Goal: Transaction & Acquisition: Purchase product/service

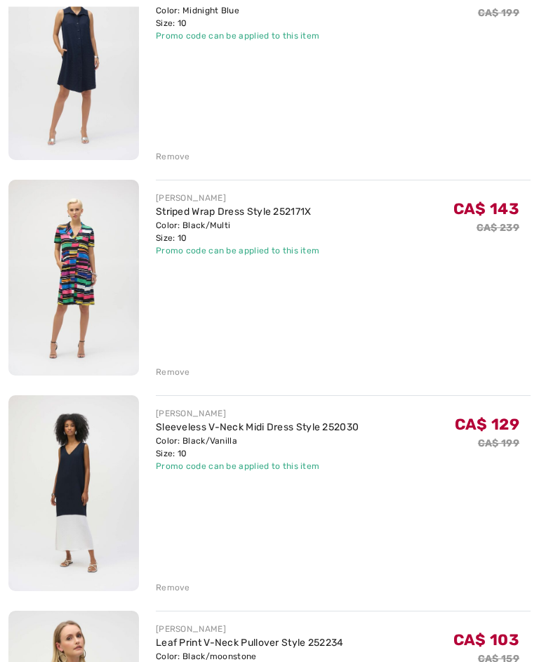
scroll to position [458, 0]
click at [183, 590] on div "Remove" at bounding box center [173, 587] width 34 height 13
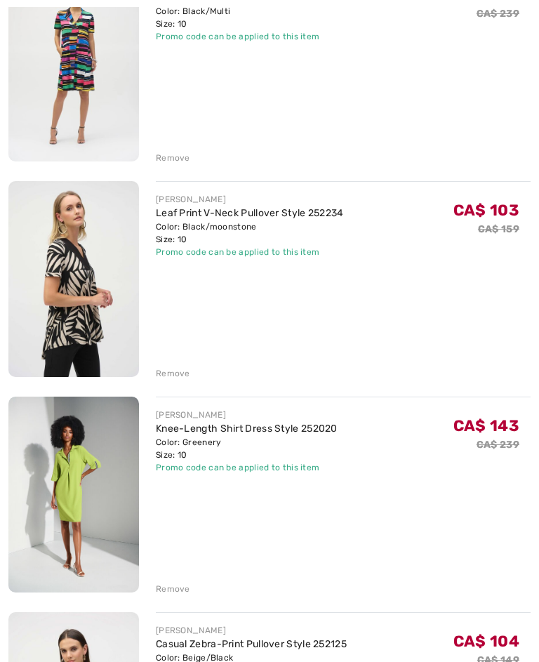
scroll to position [689, 0]
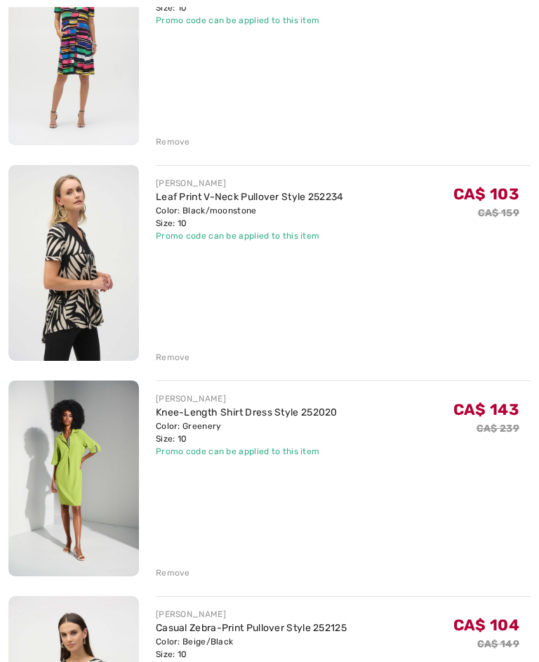
click at [181, 572] on div "Remove" at bounding box center [173, 573] width 34 height 13
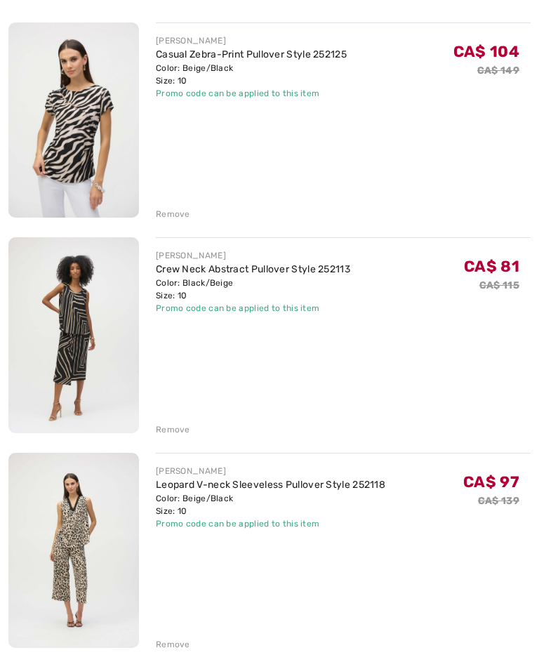
scroll to position [1061, 0]
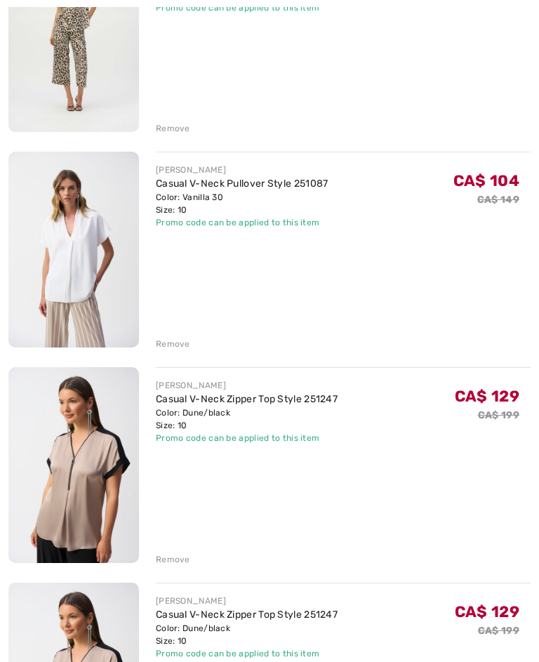
click at [183, 560] on div "Remove" at bounding box center [173, 560] width 34 height 13
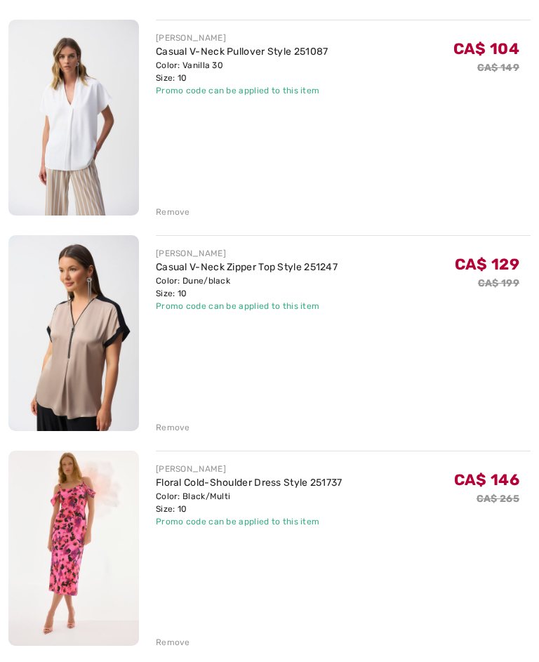
click at [187, 427] on div "Remove" at bounding box center [173, 428] width 34 height 13
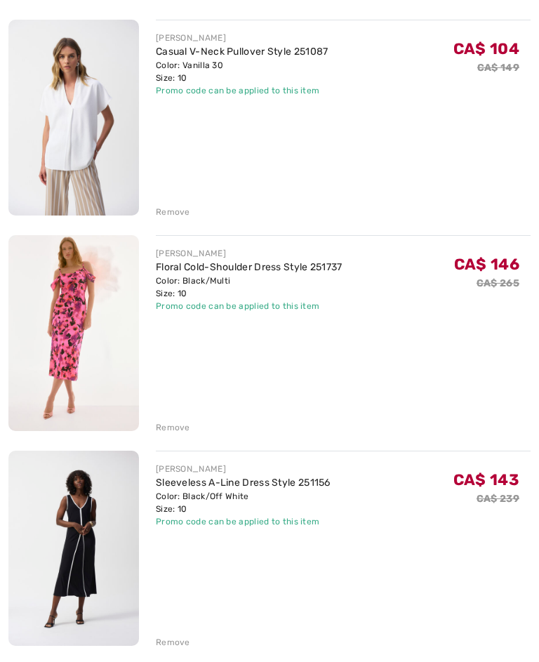
click at [183, 434] on div "Remove" at bounding box center [173, 427] width 34 height 13
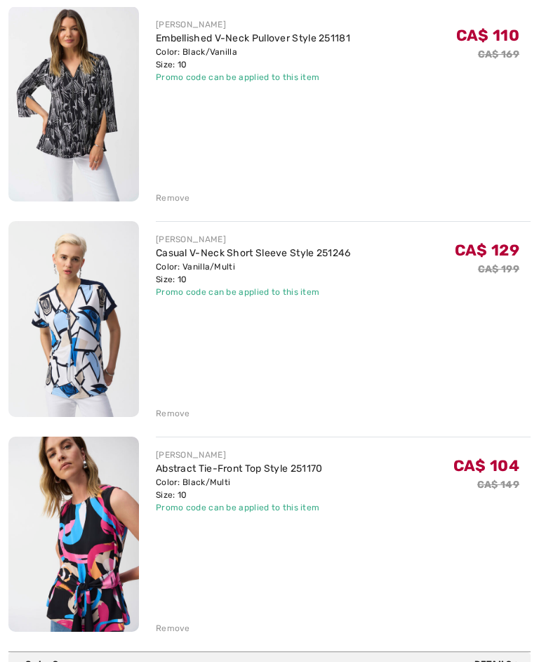
scroll to position [2143, 0]
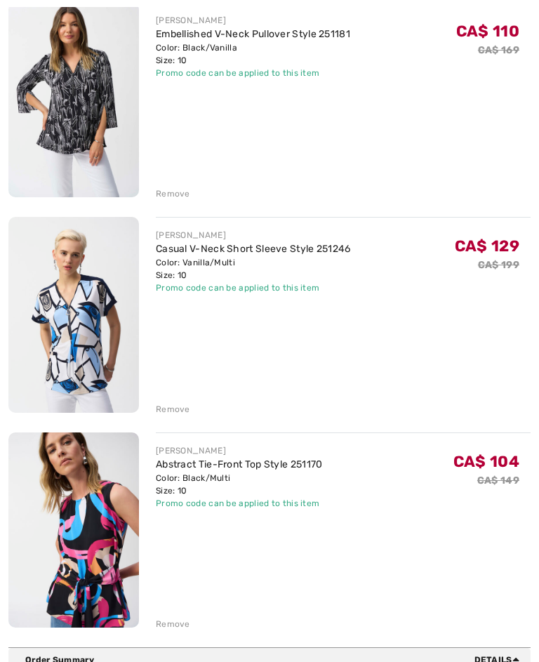
click at [185, 628] on div "Remove" at bounding box center [173, 624] width 34 height 13
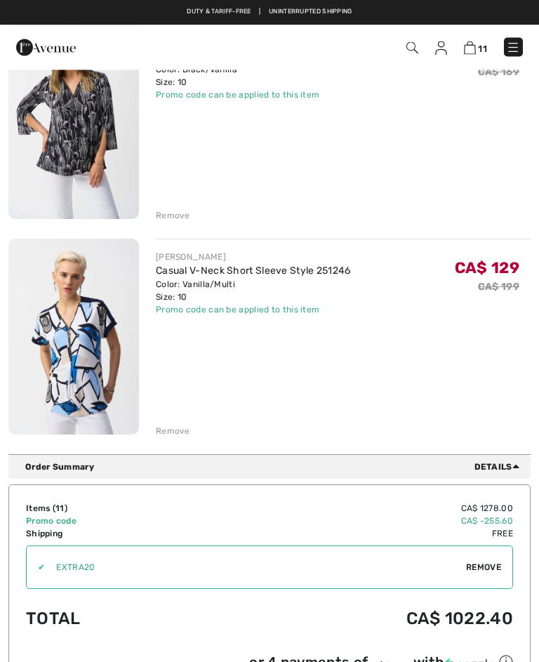
scroll to position [2117, 0]
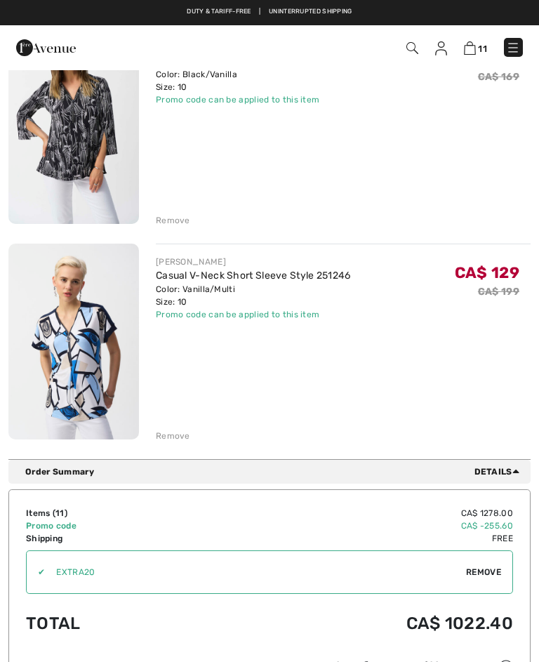
click at [181, 439] on div "Remove" at bounding box center [173, 436] width 34 height 13
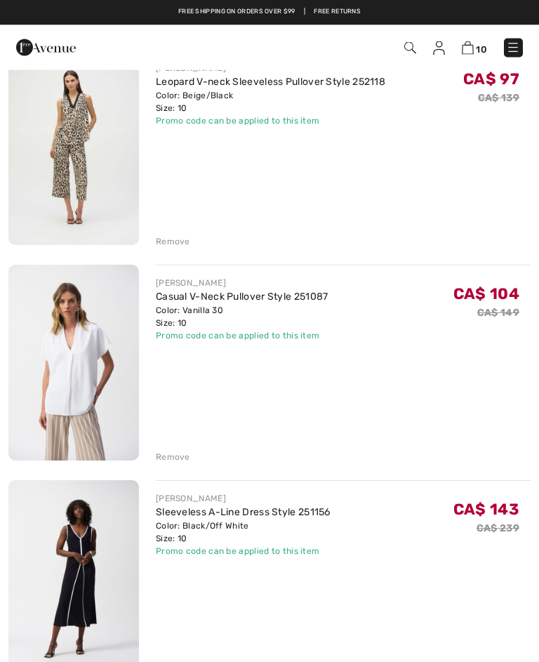
scroll to position [1443, 0]
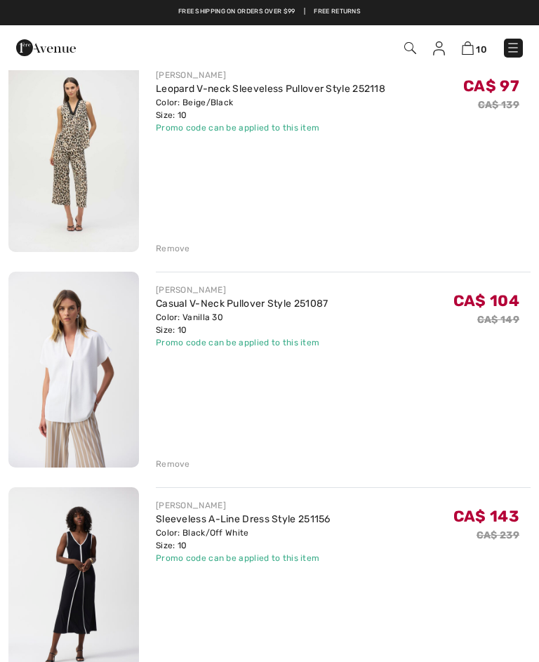
click at [180, 249] on div "Remove" at bounding box center [173, 248] width 34 height 13
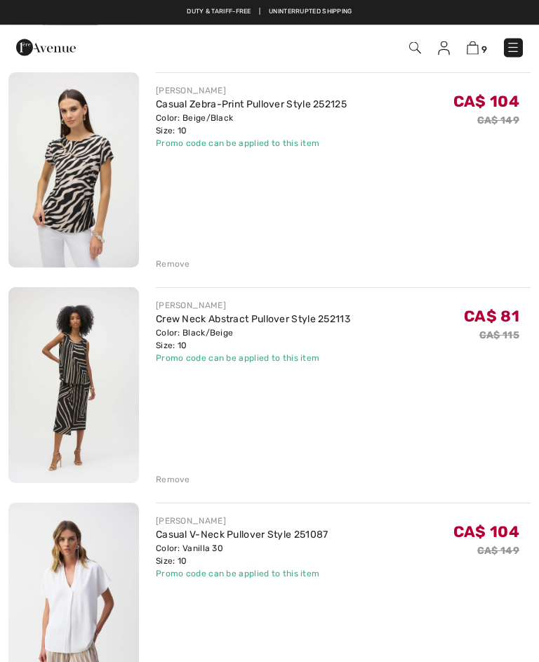
scroll to position [997, 0]
click at [183, 265] on div "Remove" at bounding box center [173, 264] width 34 height 13
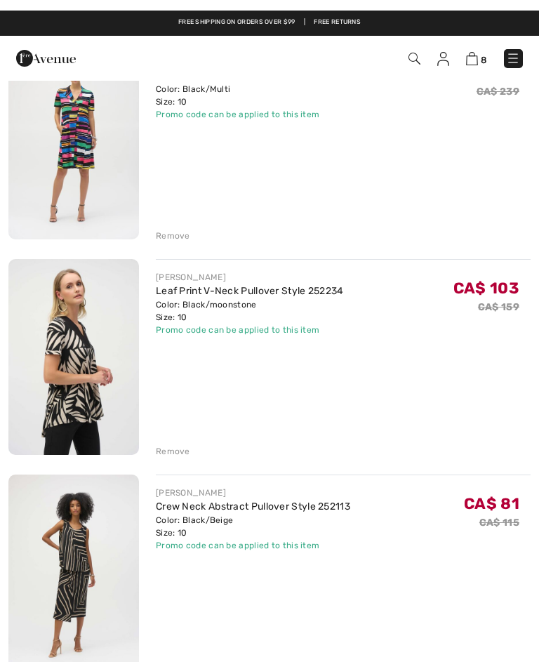
scroll to position [594, 0]
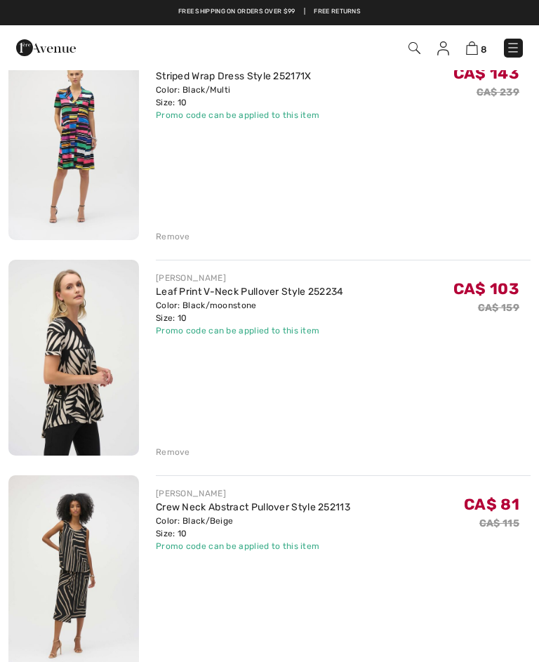
click at [503, 402] on div "JOSEPH RIBKOFF Leaf Print V-Neck Pullover Style 252234 Color: Black/moonstone S…" at bounding box center [343, 359] width 375 height 199
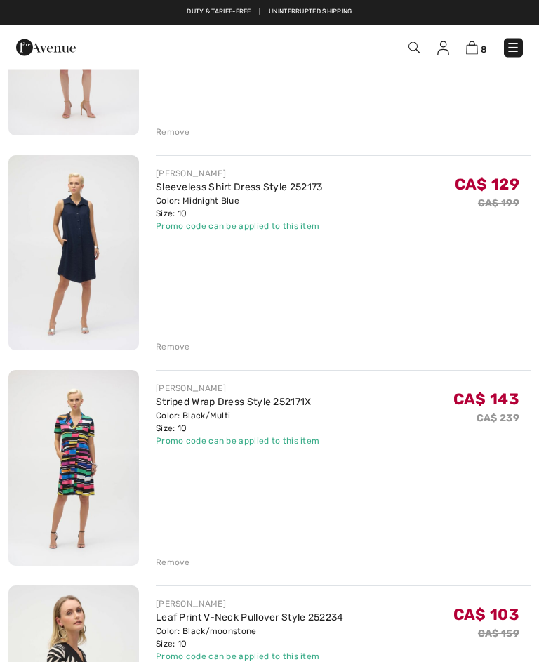
click at [184, 343] on div "Remove" at bounding box center [173, 347] width 34 height 13
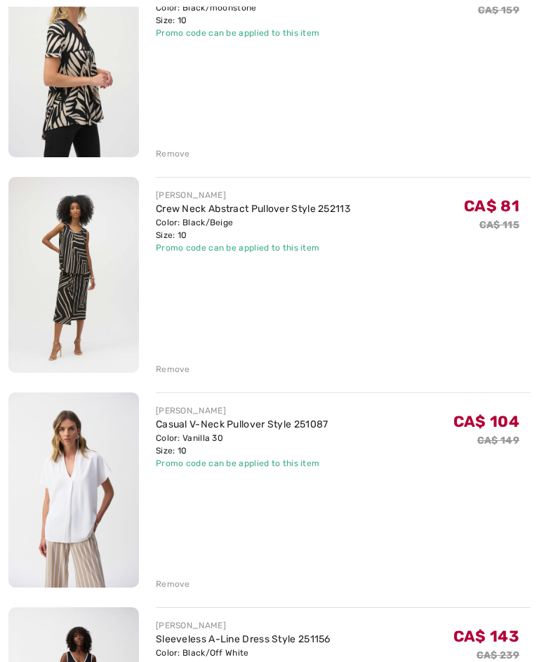
scroll to position [677, 0]
click at [86, 290] on img at bounding box center [73, 275] width 131 height 196
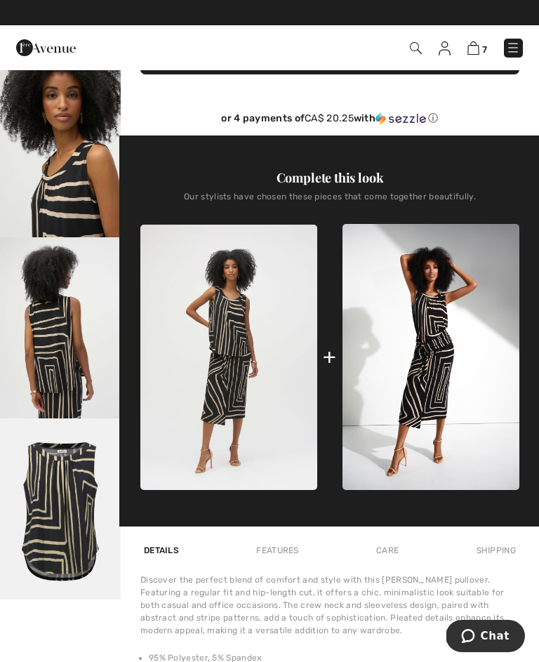
scroll to position [374, 0]
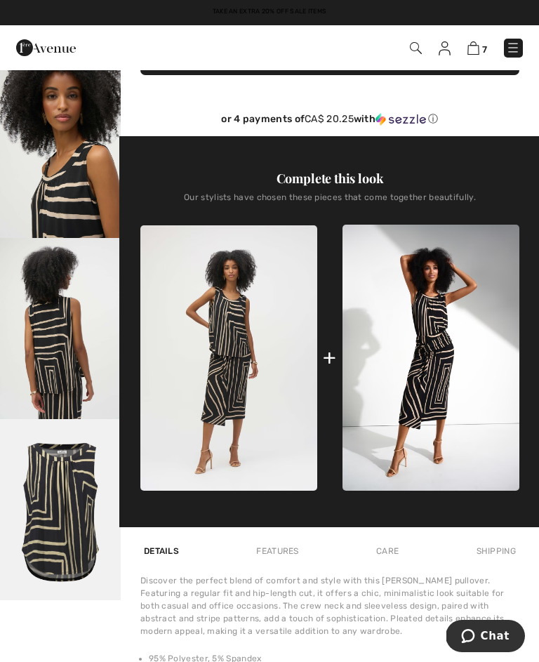
click at [461, 388] on img at bounding box center [431, 358] width 177 height 266
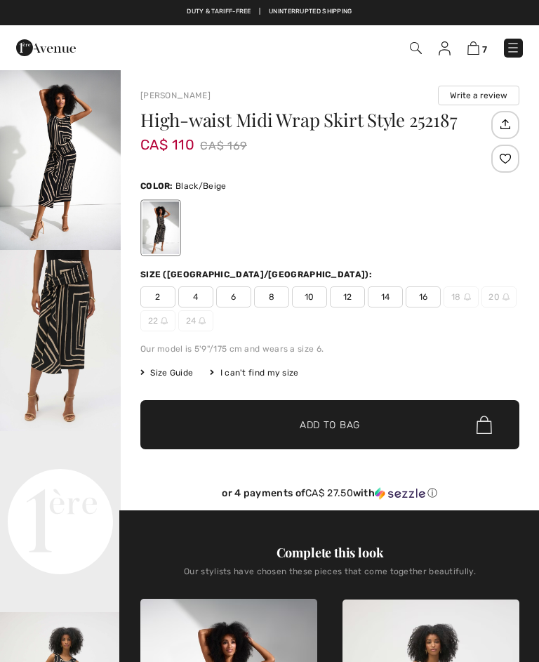
checkbox input "true"
click at [479, 46] on img at bounding box center [474, 47] width 12 height 13
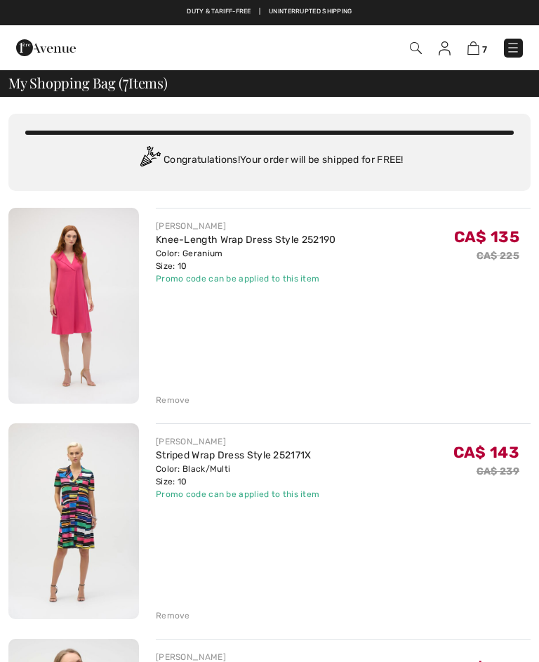
checkbox input "true"
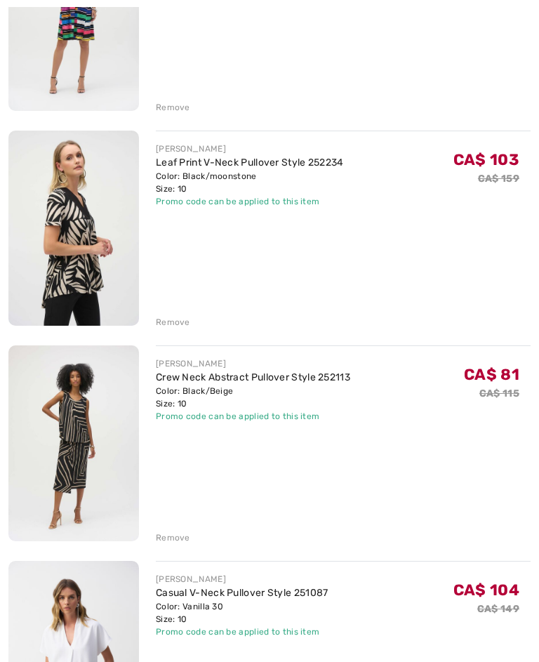
click at [492, 431] on div "JOSEPH RIBKOFF Crew Neck Abstract Pullover Style 252113 Color: Black/Beige Size…" at bounding box center [343, 444] width 375 height 199
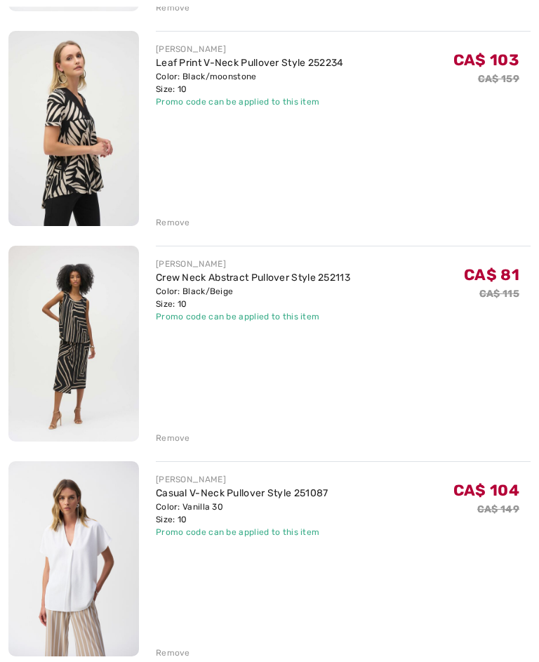
scroll to position [610, 0]
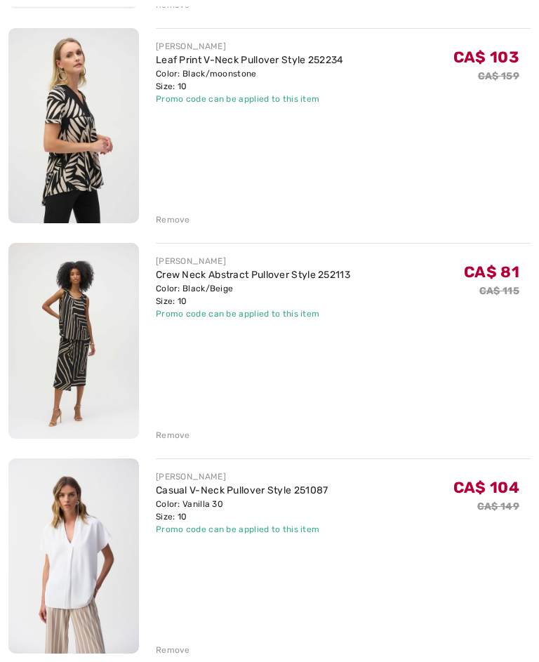
click at [179, 431] on div "Remove" at bounding box center [173, 436] width 34 height 13
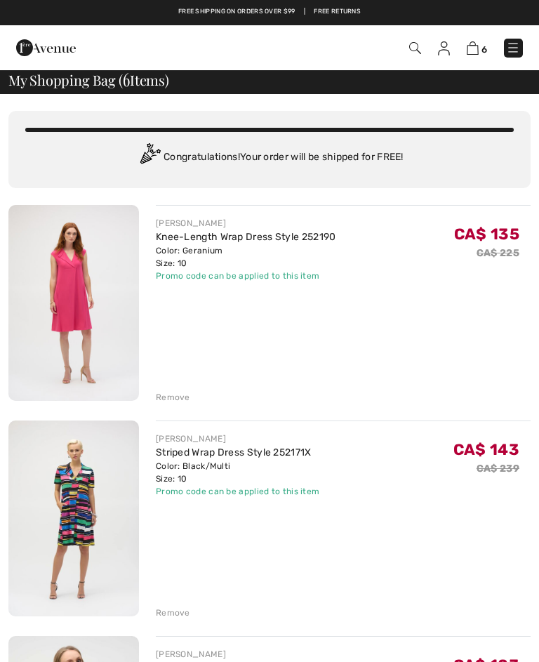
scroll to position [0, 0]
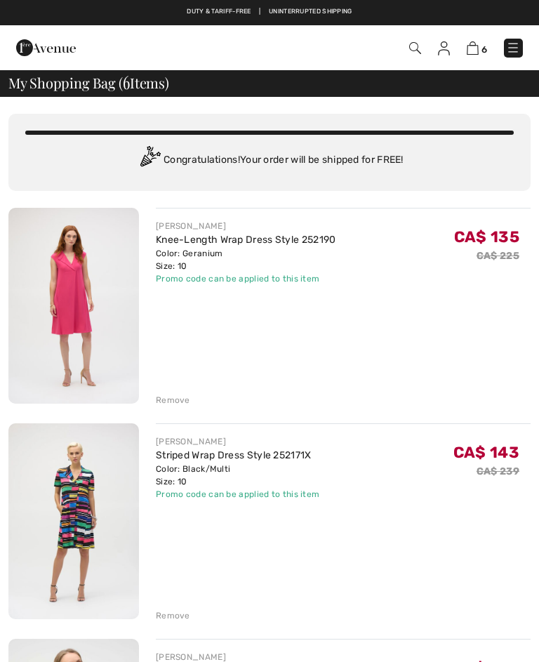
click at [417, 51] on img at bounding box center [415, 48] width 12 height 12
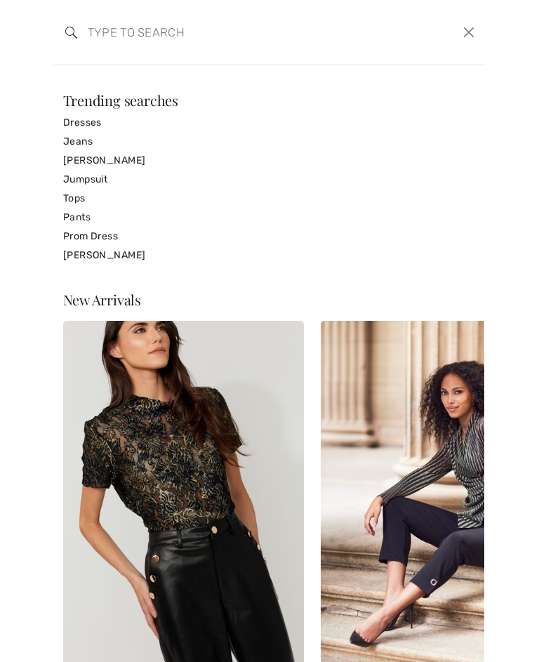
click at [81, 194] on link "Tops" at bounding box center [270, 198] width 414 height 19
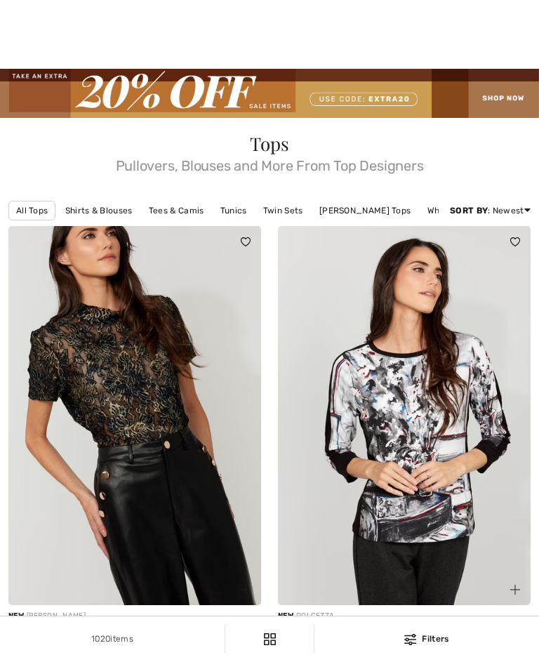
checkbox input "true"
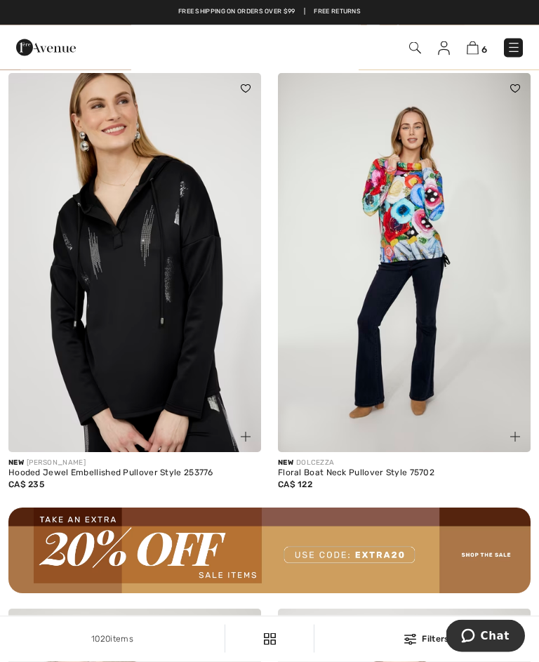
scroll to position [5189, 0]
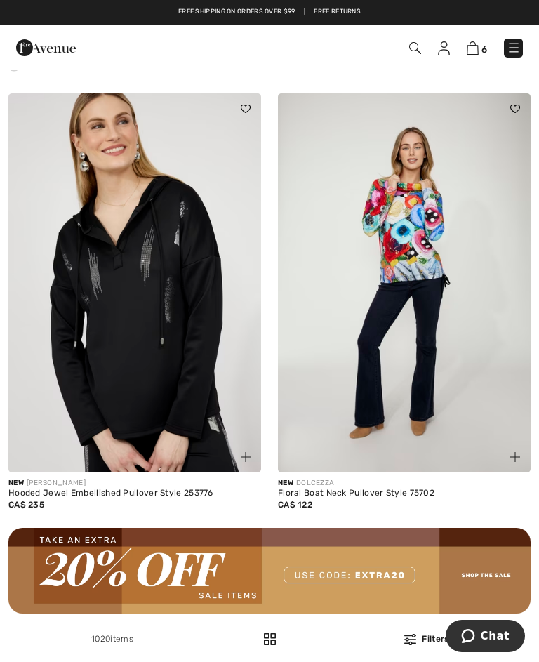
click at [416, 46] on img at bounding box center [415, 48] width 12 height 12
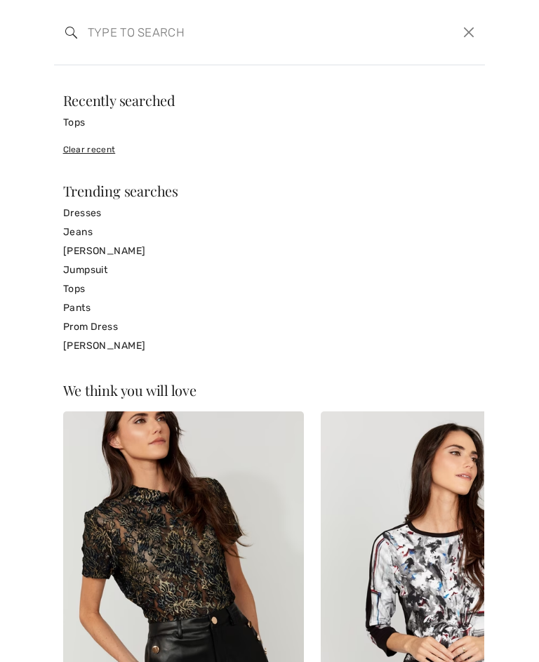
click at [237, 53] on input "search" at bounding box center [225, 32] width 296 height 42
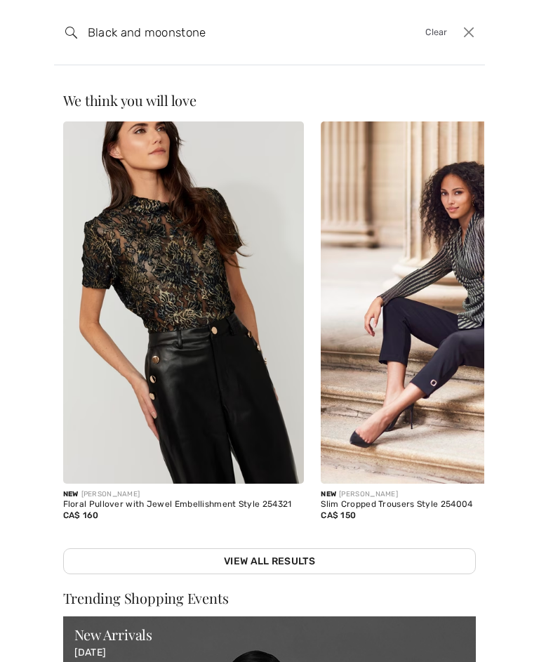
type input "Black and moonstone"
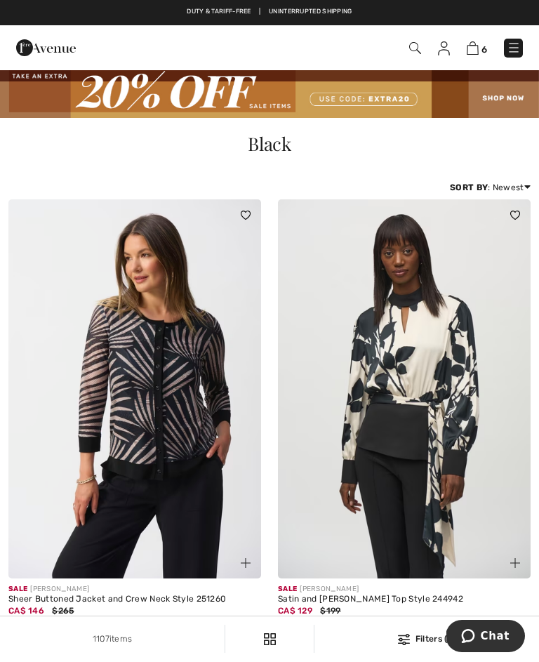
click at [416, 46] on img at bounding box center [415, 48] width 12 height 12
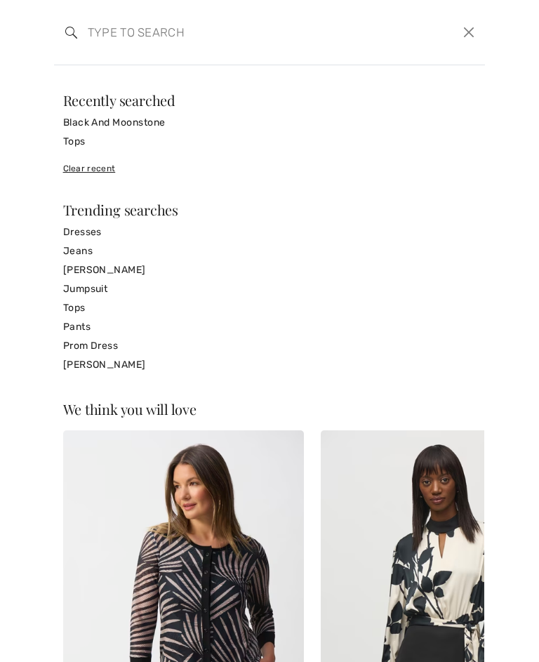
click at [252, 39] on input "search" at bounding box center [225, 32] width 296 height 42
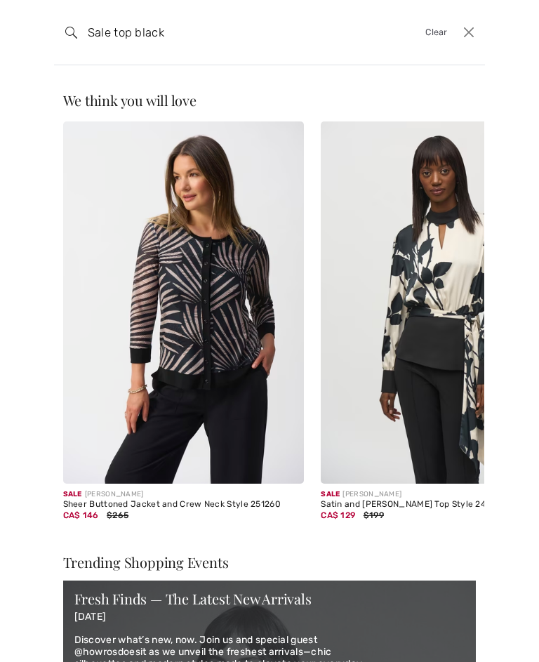
type input "Sale top black"
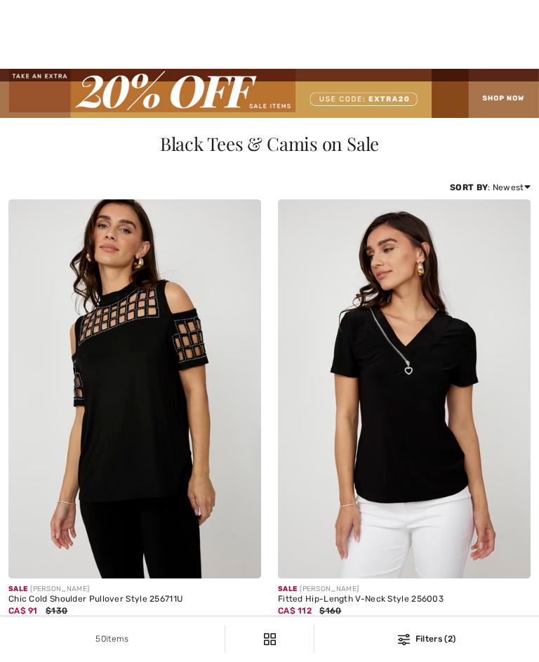
checkbox input "true"
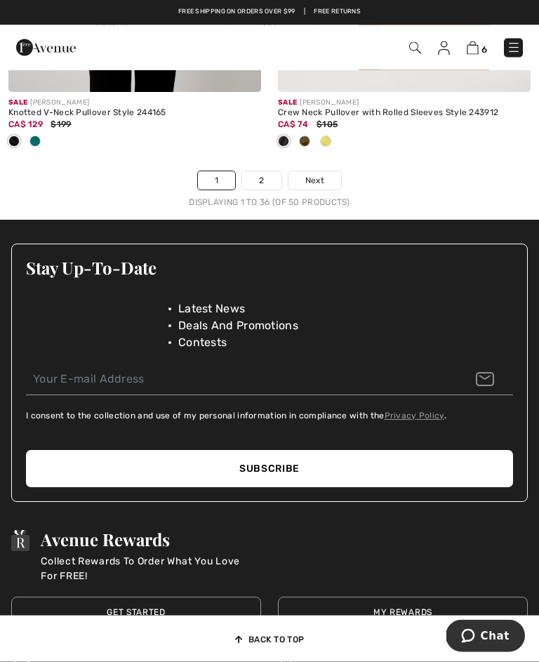
scroll to position [8435, 0]
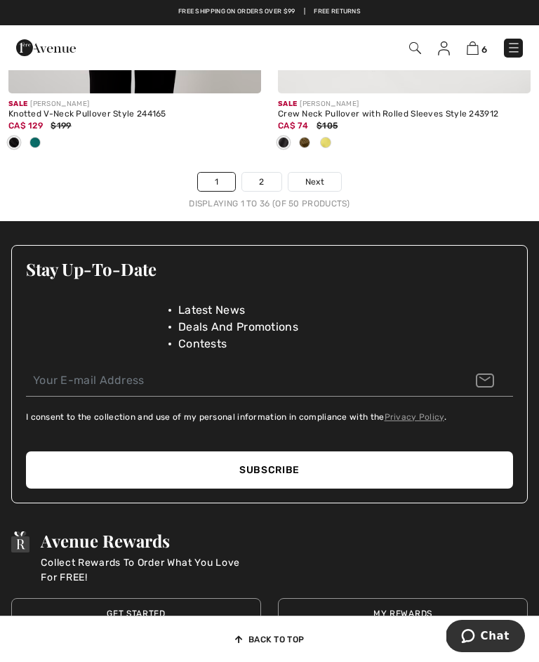
click at [328, 173] on link "Next" at bounding box center [315, 182] width 53 height 18
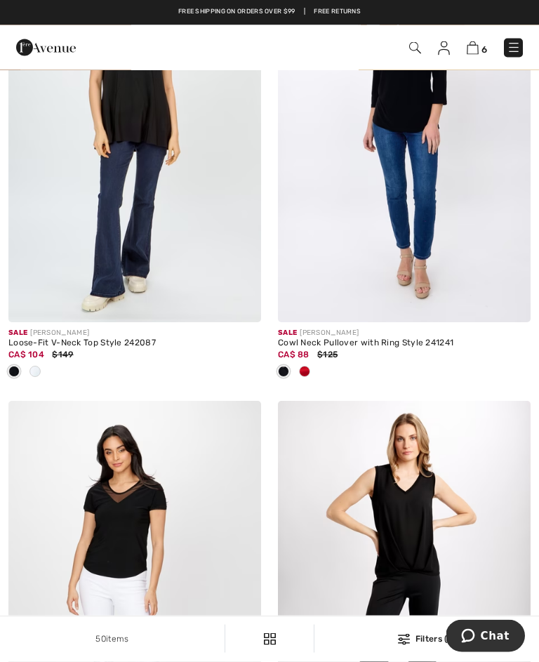
scroll to position [1123, 0]
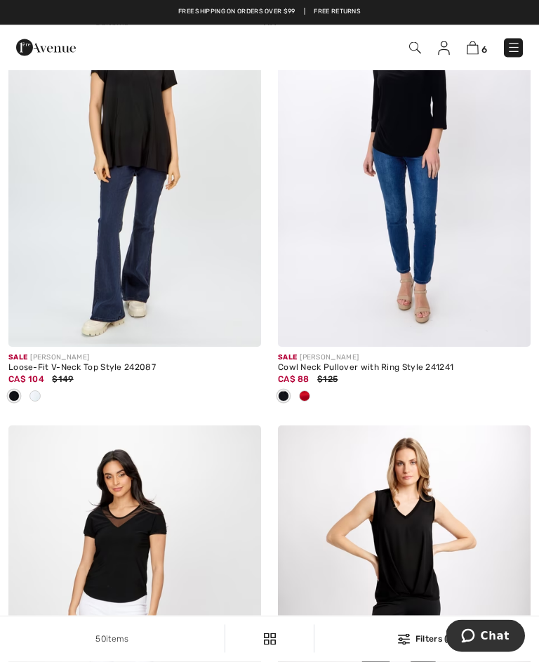
click at [417, 43] on img at bounding box center [415, 48] width 12 height 12
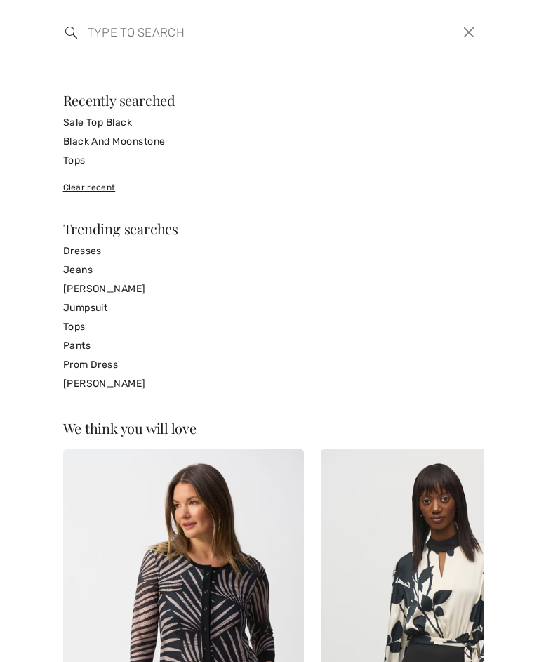
scroll to position [0, 4]
